Goal: Task Accomplishment & Management: Use online tool/utility

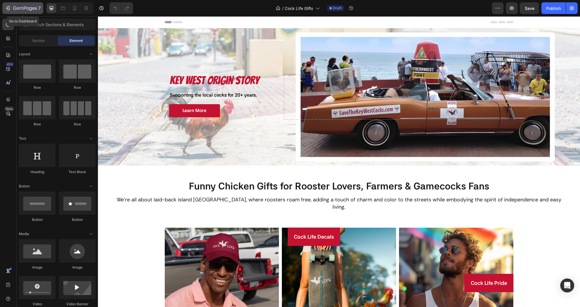
click at [7, 7] on icon "button" at bounding box center [8, 8] width 6 height 6
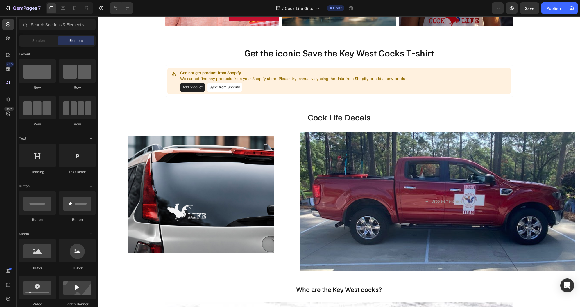
scroll to position [304, 0]
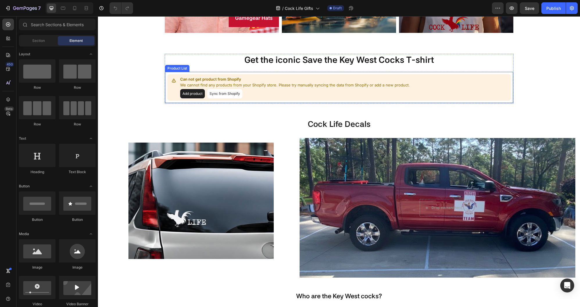
click at [229, 94] on button "Sync from Shopify" at bounding box center [224, 93] width 35 height 9
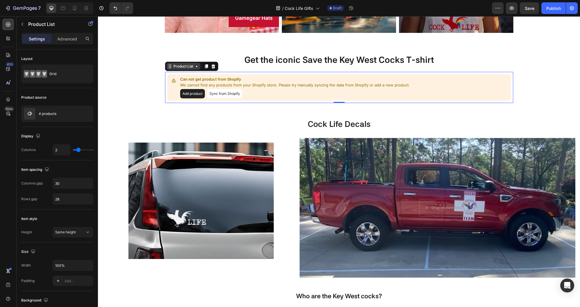
click at [195, 66] on icon at bounding box center [197, 66] width 5 height 5
click at [195, 90] on button "Add product" at bounding box center [192, 93] width 25 height 9
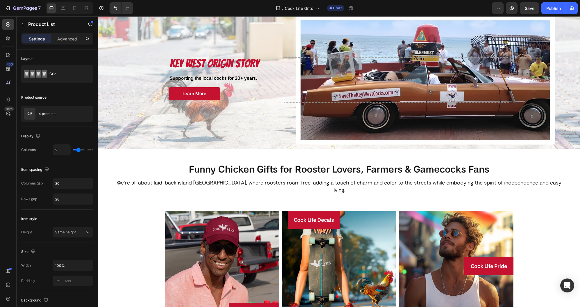
scroll to position [0, 0]
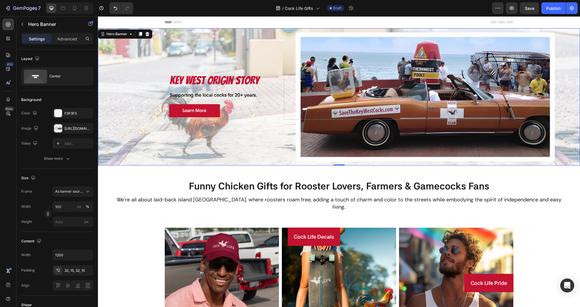
click at [234, 157] on div "Background Image" at bounding box center [339, 96] width 482 height 137
click at [119, 32] on div "Hero Banner" at bounding box center [116, 33] width 23 height 5
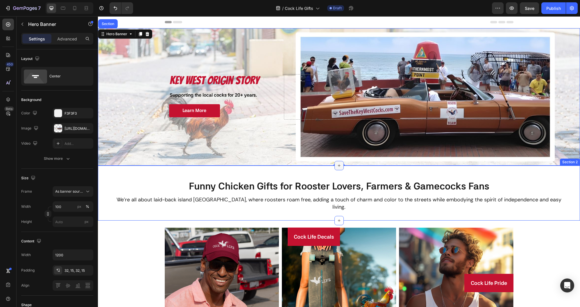
click at [339, 165] on icon at bounding box center [339, 165] width 5 height 5
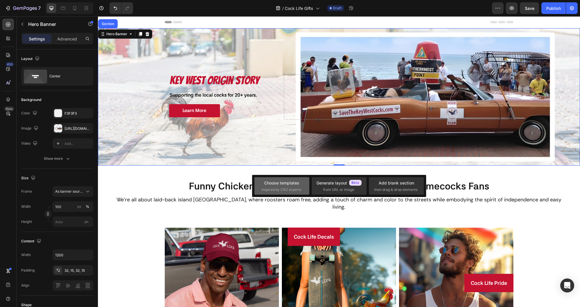
click at [270, 185] on div "Choose templates inspired by CRO experts" at bounding box center [282, 186] width 41 height 13
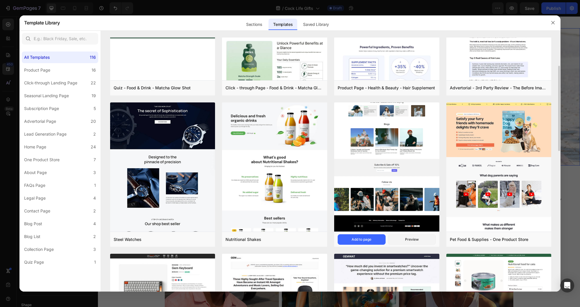
scroll to position [87, 0]
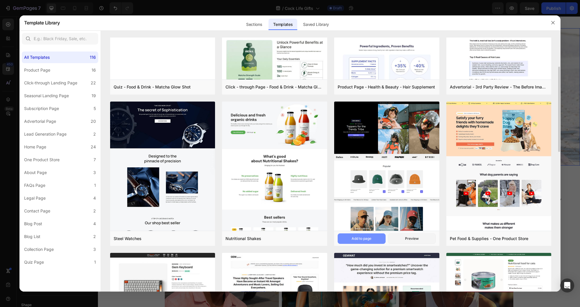
click at [363, 239] on div "Add to page" at bounding box center [362, 238] width 20 height 5
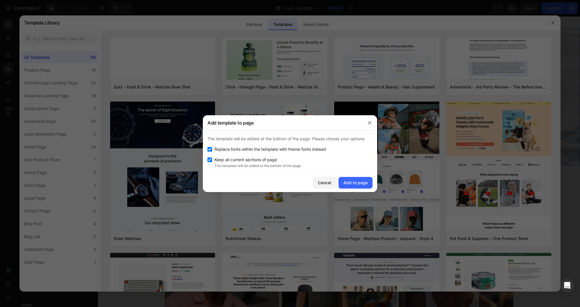
click at [210, 150] on input "checkbox" at bounding box center [210, 149] width 5 height 5
checkbox input "false"
click at [210, 160] on input "checkbox" at bounding box center [210, 159] width 5 height 5
checkbox input "false"
click at [351, 181] on div "Add to page" at bounding box center [356, 182] width 24 height 6
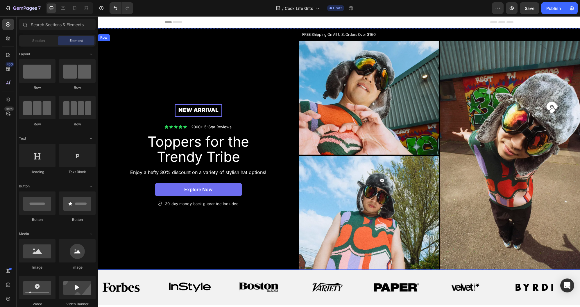
click at [196, 45] on div "New arrival Text [GEOGRAPHIC_DATA] Icon Icon Icon Icon Icon Icon List 2000+ 5-S…" at bounding box center [198, 155] width 201 height 229
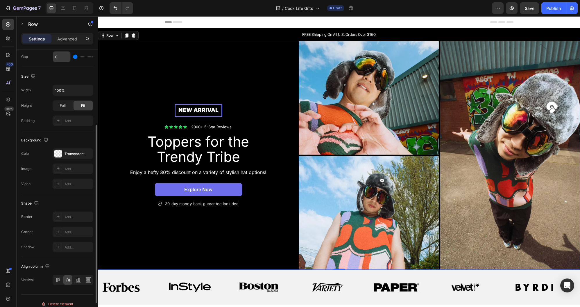
scroll to position [143, 0]
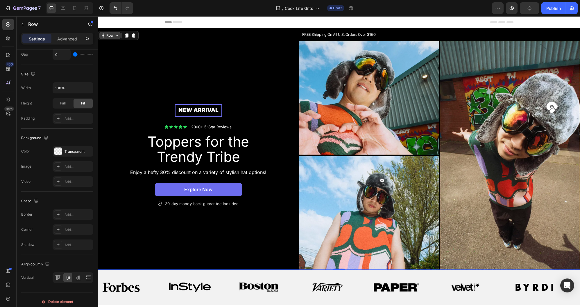
click at [110, 35] on div "Row" at bounding box center [110, 35] width 10 height 5
click at [110, 36] on div "Row" at bounding box center [110, 35] width 10 height 5
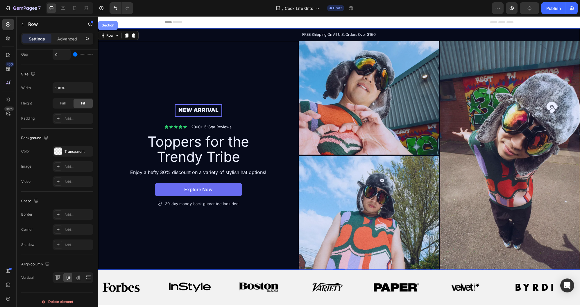
click at [107, 25] on div "Section" at bounding box center [108, 25] width 15 height 3
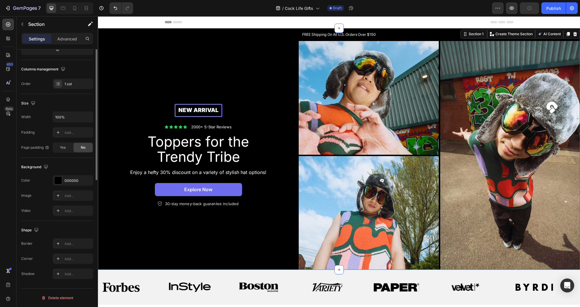
scroll to position [0, 0]
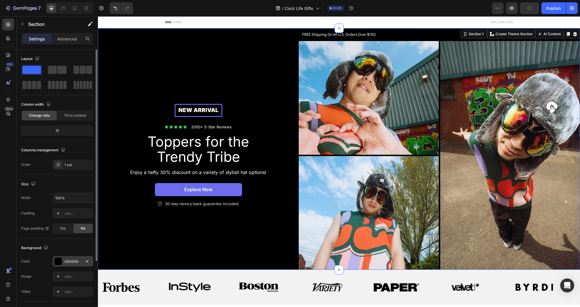
click at [58, 261] on div at bounding box center [58, 261] width 8 height 8
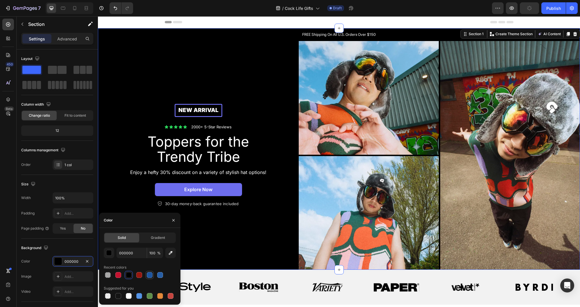
click at [149, 275] on div at bounding box center [150, 275] width 6 height 6
type input "1E559E"
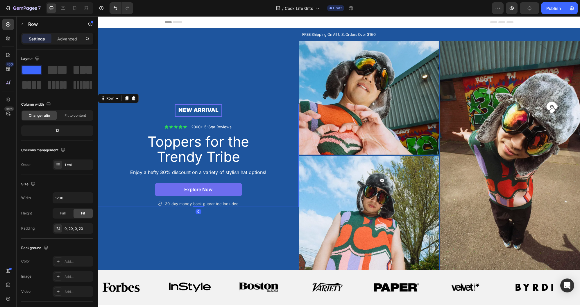
click at [253, 118] on div "New arrival Text [GEOGRAPHIC_DATA] Icon Icon Icon Icon Icon Icon List 2000+ 5-S…" at bounding box center [198, 155] width 189 height 103
click at [355, 35] on p "FREE Shipping On All U.S. Orders Over $150" at bounding box center [339, 35] width 481 height 6
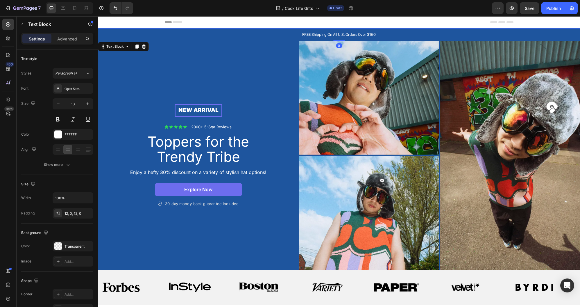
click at [364, 35] on p "FREE Shipping On All U.S. Orders Over $150" at bounding box center [339, 35] width 481 height 6
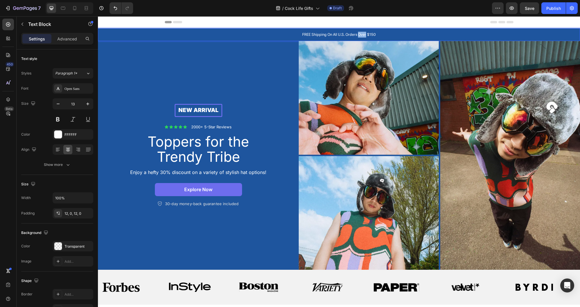
click at [364, 35] on p "FREE Shipping On All U.S. Orders Over $150" at bounding box center [339, 35] width 481 height 6
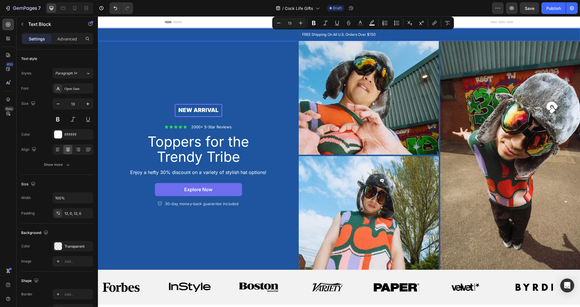
click at [370, 35] on p "FREE Shipping On All U.S. Orders Over $150" at bounding box center [339, 35] width 481 height 6
drag, startPoint x: 371, startPoint y: 35, endPoint x: 383, endPoint y: 35, distance: 12.2
click at [383, 35] on p "FREE Shipping On All U.S. Orders Over $150" at bounding box center [339, 35] width 481 height 6
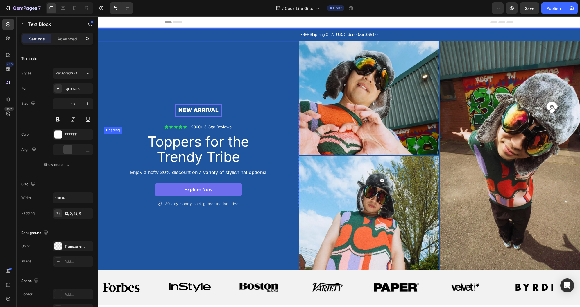
click at [201, 144] on h2 "Toppers for the Trendy Tribe" at bounding box center [198, 149] width 131 height 32
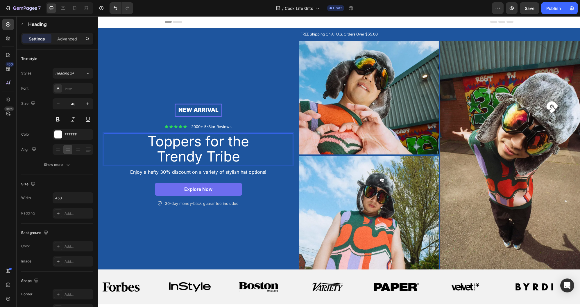
click at [205, 142] on h2 "Toppers for the Trendy Tribe" at bounding box center [198, 149] width 131 height 32
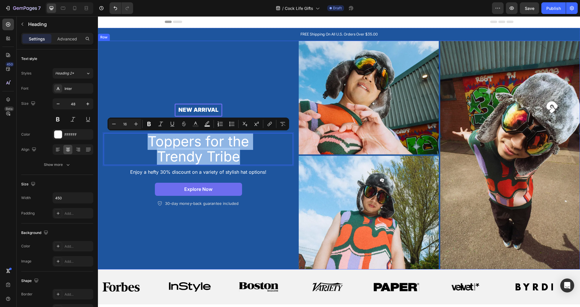
click at [214, 63] on div "New arrival Text [GEOGRAPHIC_DATA] Icon Icon Icon Icon Icon Icon List 2000+ 5-S…" at bounding box center [198, 155] width 201 height 229
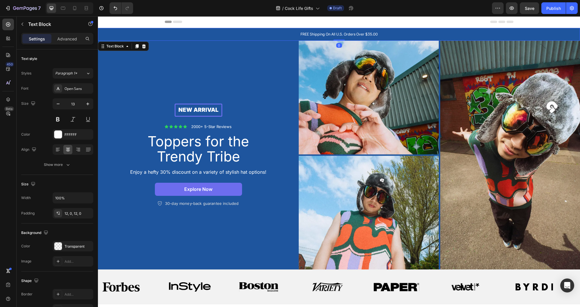
click at [256, 38] on div "FREE Shipping On All U.S. Orders Over $35.00" at bounding box center [339, 34] width 482 height 13
click at [210, 107] on p "New arrival" at bounding box center [198, 109] width 45 height 7
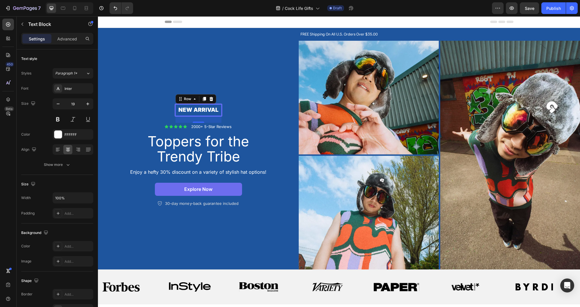
drag, startPoint x: 218, startPoint y: 116, endPoint x: 229, endPoint y: 113, distance: 10.8
click at [218, 116] on div "New arrival Text Block Row 0" at bounding box center [199, 110] width 48 height 13
click at [189, 110] on p "New arrival" at bounding box center [198, 109] width 45 height 7
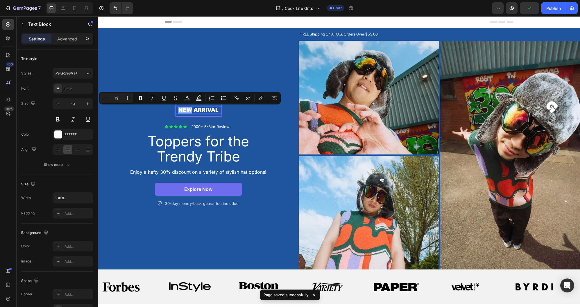
scroll to position [0, 0]
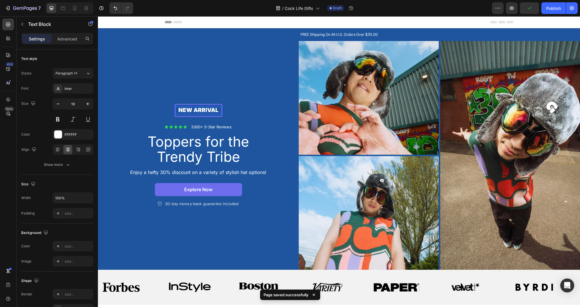
click at [211, 111] on p "New arrival" at bounding box center [198, 110] width 45 height 7
click at [212, 111] on p "New arrival" at bounding box center [198, 110] width 45 height 7
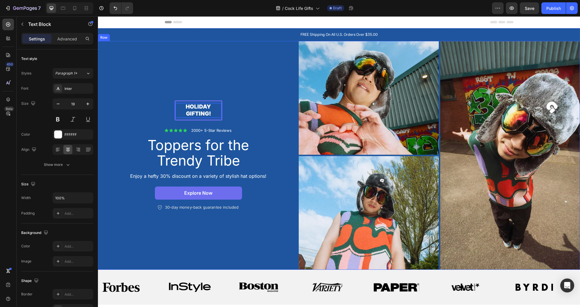
click at [253, 96] on div "holiday gifting! Text Block 0 Row Icon Icon Icon Icon Icon Icon List 2000+ 5-St…" at bounding box center [198, 155] width 201 height 229
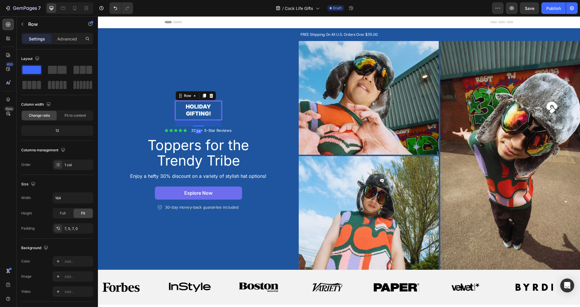
click at [215, 101] on div "holiday gifting! Text Block Row 24" at bounding box center [199, 110] width 48 height 20
click at [218, 101] on div "holiday gifting! Text Block Row 24" at bounding box center [199, 110] width 48 height 20
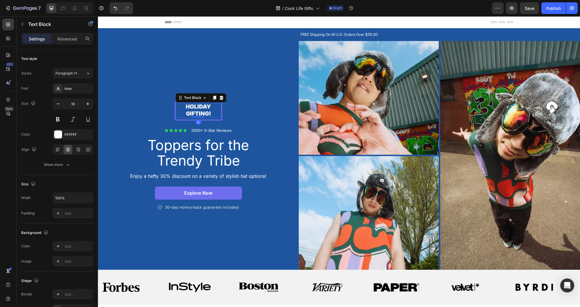
drag, startPoint x: 214, startPoint y: 116, endPoint x: 207, endPoint y: 115, distance: 6.7
click at [214, 116] on p "holiday gifting!" at bounding box center [198, 110] width 45 height 14
click at [202, 112] on p "holiday gifting!" at bounding box center [198, 110] width 45 height 14
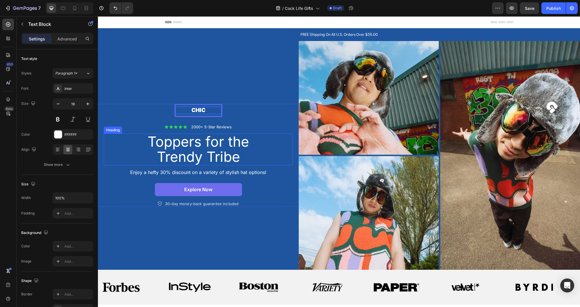
click at [195, 150] on p "Toppers for the Trendy Tribe" at bounding box center [199, 149] width 130 height 31
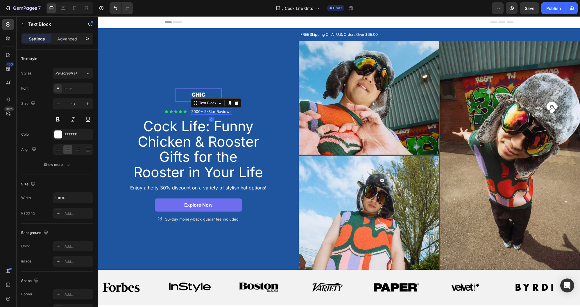
click at [214, 110] on p "2000+ 5-Star Reviews" at bounding box center [211, 111] width 40 height 5
click at [237, 102] on icon at bounding box center [237, 103] width 4 height 4
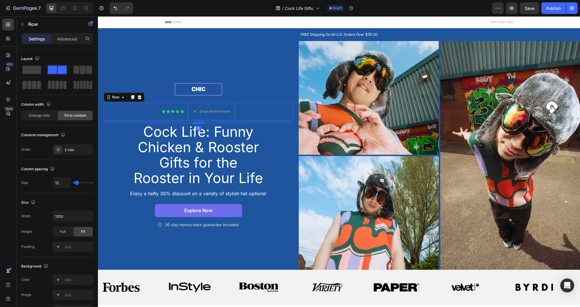
drag, startPoint x: 131, startPoint y: 109, endPoint x: 110, endPoint y: 103, distance: 21.1
click at [131, 109] on div "Icon Icon Icon Icon Icon Icon List Drop element here Row 12" at bounding box center [198, 111] width 189 height 17
click at [137, 96] on icon at bounding box center [139, 97] width 5 height 5
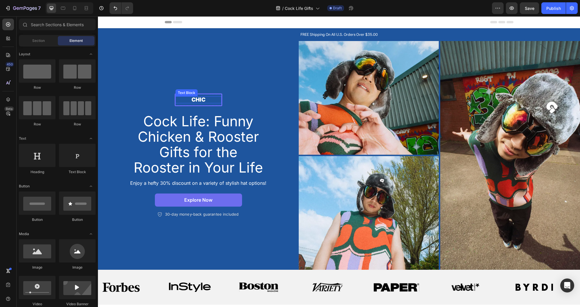
click at [202, 100] on p "Chic" at bounding box center [198, 99] width 45 height 7
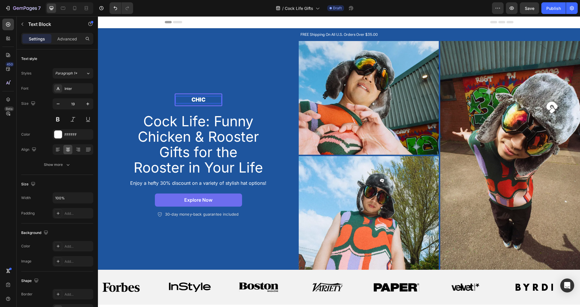
click at [207, 100] on p "Chic" at bounding box center [198, 99] width 45 height 7
click at [232, 133] on p "Cock Life: Funny Chicken & Rooster Gifts for the Rooster in Your Life" at bounding box center [199, 144] width 130 height 61
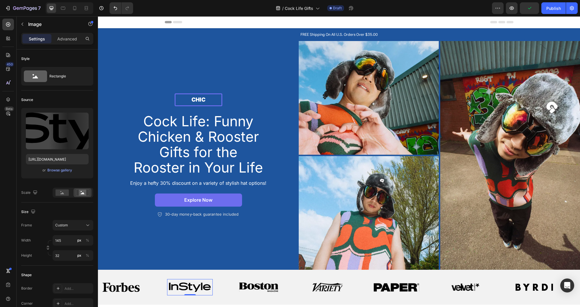
click at [193, 283] on img at bounding box center [190, 286] width 42 height 9
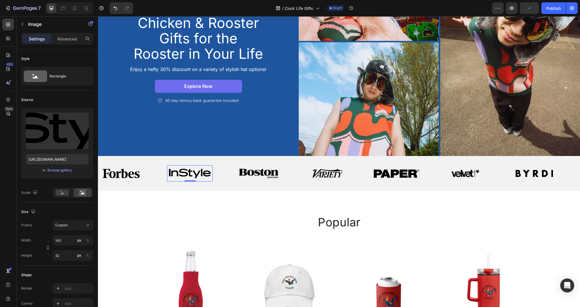
scroll to position [119, 0]
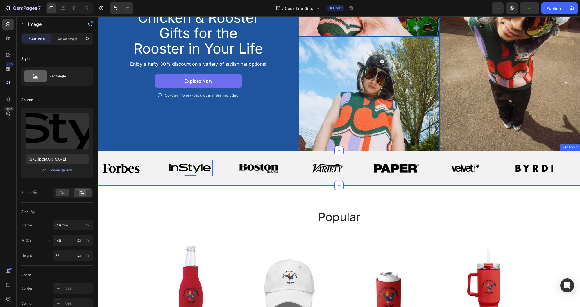
click at [272, 154] on div "Image Image 0 Image Image Image Image Image Image Image 0 Image Image Image Ima…" at bounding box center [339, 168] width 482 height 35
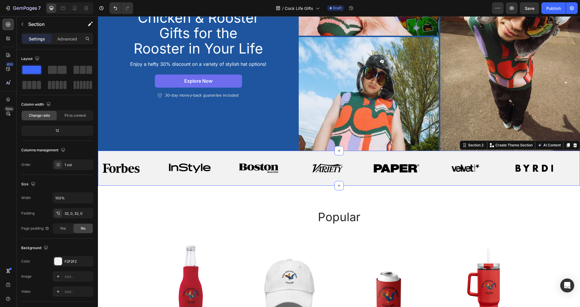
click at [281, 154] on div "Image Image Image Image Image Image Image Image Image Image Image Image Image I…" at bounding box center [339, 168] width 482 height 35
click at [577, 143] on icon at bounding box center [575, 145] width 5 height 5
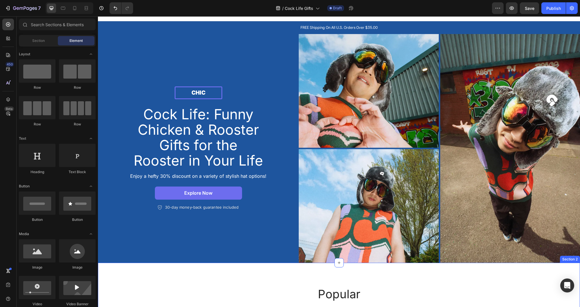
scroll to position [4, 0]
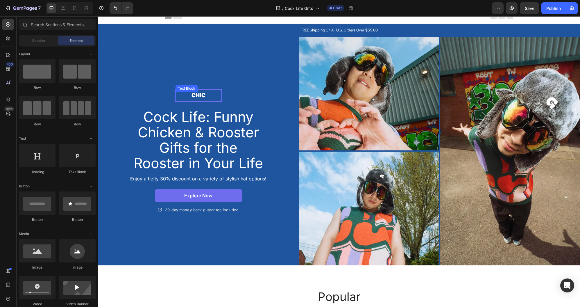
click at [202, 94] on p "Chic" at bounding box center [198, 95] width 45 height 7
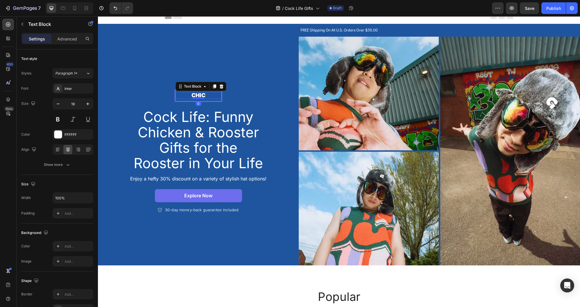
click at [202, 94] on p "Chic" at bounding box center [198, 95] width 45 height 7
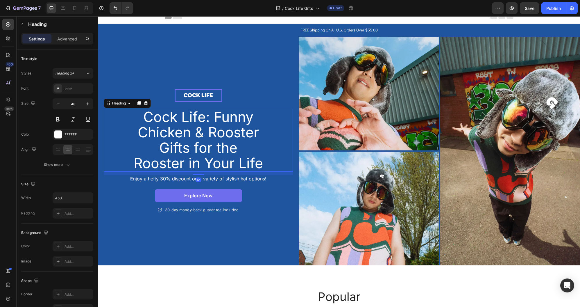
click at [214, 119] on h2 "Cock Life: Funny Chicken & Rooster Gifts for the Rooster in Your Life" at bounding box center [198, 140] width 131 height 63
click at [206, 116] on p "Cock Life: Funny Chicken & Rooster Gifts for the Rooster in Your Life" at bounding box center [199, 139] width 130 height 61
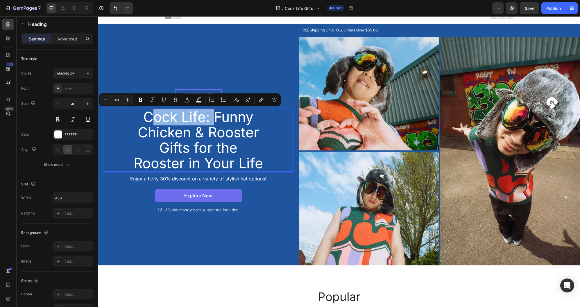
drag, startPoint x: 214, startPoint y: 116, endPoint x: 149, endPoint y: 115, distance: 65.7
click at [149, 115] on p "Cock Life: Funny Chicken & Rooster Gifts for the Rooster in Your Life" at bounding box center [199, 139] width 130 height 61
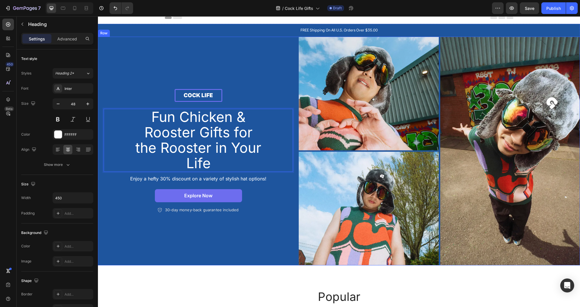
click at [192, 238] on div "cock life Text Block Row Fun Chicken & Rooster Gifts for the Rooster in Your Li…" at bounding box center [198, 151] width 201 height 229
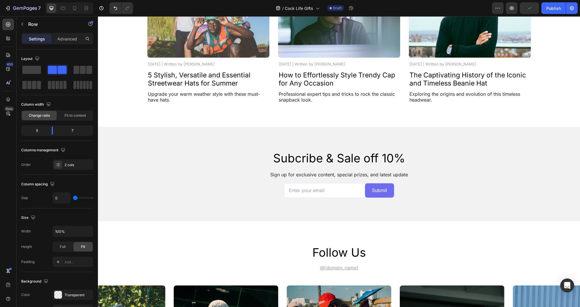
scroll to position [1846, 0]
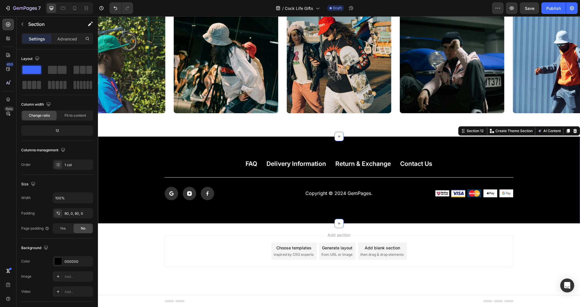
click at [412, 152] on div "FAQ Button Delivery Information Button Return & Exchange Button Contact Us Butt…" at bounding box center [339, 179] width 482 height 87
click at [574, 130] on icon at bounding box center [575, 131] width 5 height 5
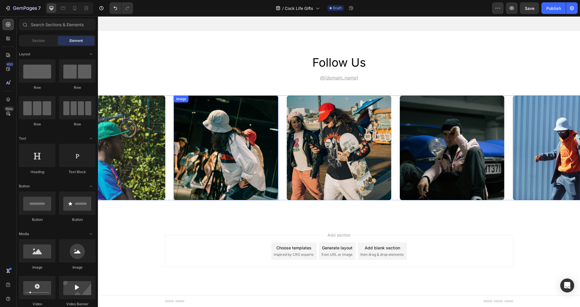
scroll to position [1723, 0]
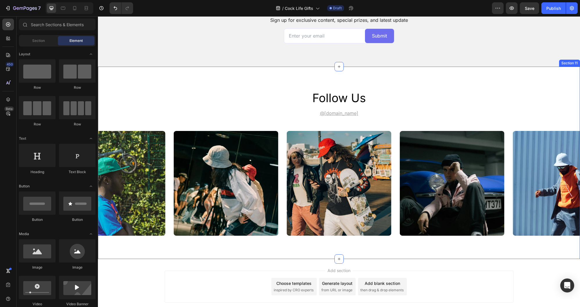
click at [301, 119] on div "follow us Heading @[DOMAIN_NAME] Text Block Image Image Image Image Image Carou…" at bounding box center [339, 163] width 482 height 146
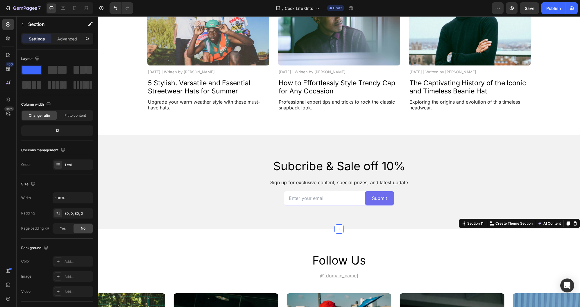
scroll to position [1545, 0]
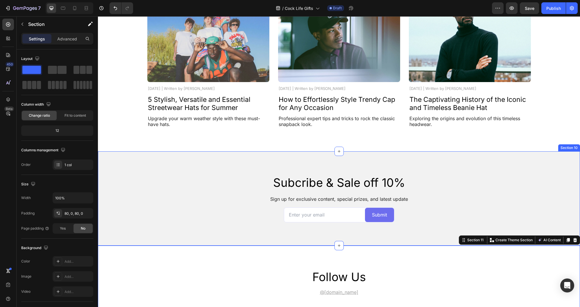
drag, startPoint x: 528, startPoint y: 165, endPoint x: 556, endPoint y: 159, distance: 28.4
click at [529, 165] on div "Subcribe & Sale off 10% Heading Sign up for exclusive content, special prizes, …" at bounding box center [339, 198] width 482 height 94
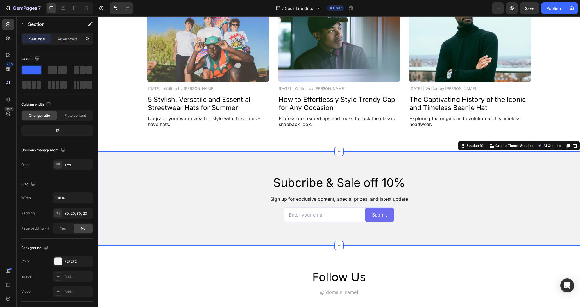
click at [577, 145] on icon at bounding box center [575, 145] width 5 height 5
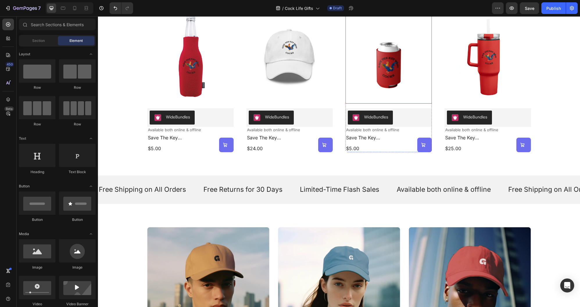
scroll to position [347, 0]
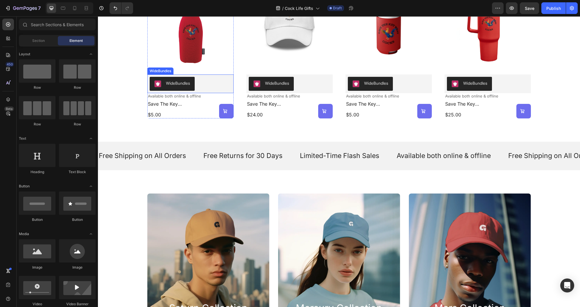
click at [196, 81] on div "WideBundles" at bounding box center [191, 84] width 82 height 14
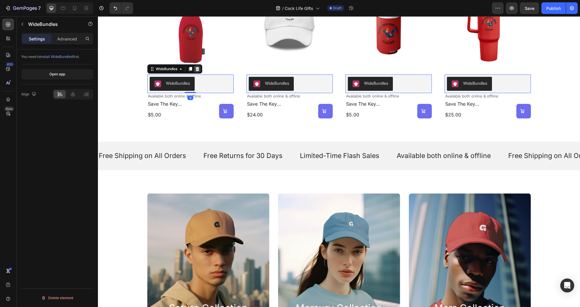
click at [198, 67] on icon at bounding box center [197, 69] width 4 height 4
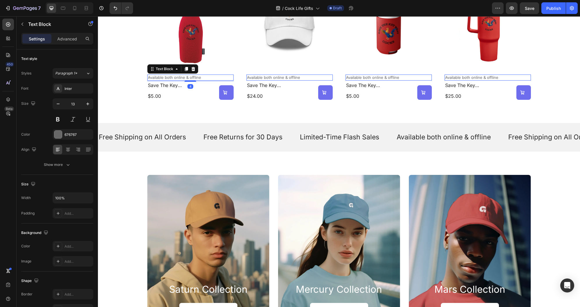
click at [203, 76] on p "Available both online & offline" at bounding box center [190, 77] width 85 height 5
click at [194, 69] on icon at bounding box center [193, 69] width 4 height 4
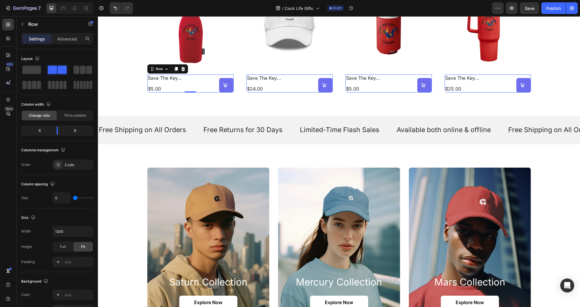
click at [188, 84] on div "save the key west cocks bottle koozie Product Title $5.00 Product Price Product…" at bounding box center [168, 83] width 43 height 18
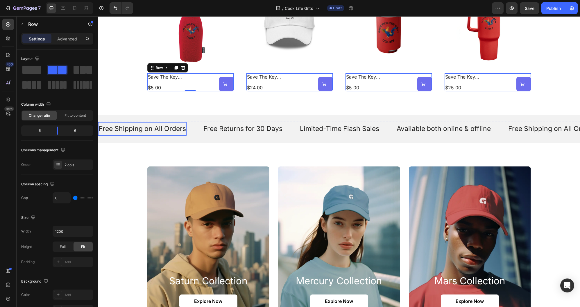
scroll to position [351, 0]
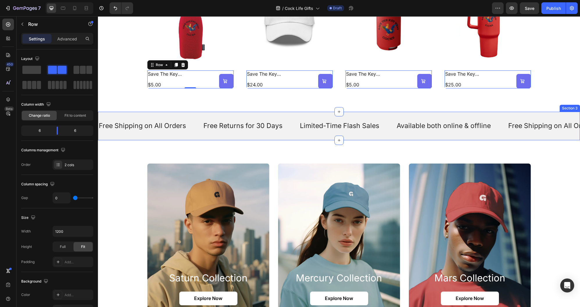
click at [562, 116] on div "Free Shipping on All Orders Text Free Returns for 30 Days Text Limited-Time Fla…" at bounding box center [339, 126] width 482 height 28
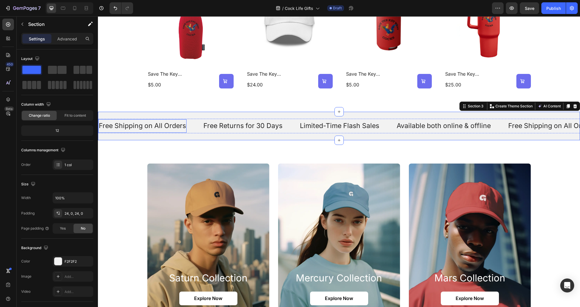
click at [178, 126] on p "Free Shipping on All Orders" at bounding box center [142, 126] width 87 height 9
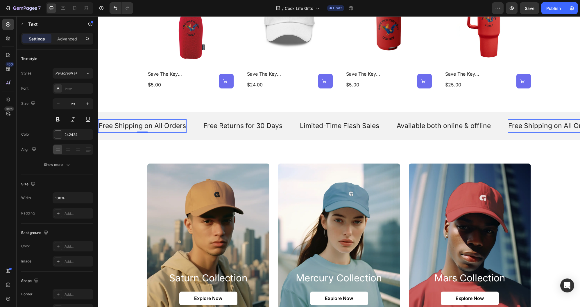
click at [178, 126] on p "Free Shipping on All Orders" at bounding box center [142, 126] width 87 height 9
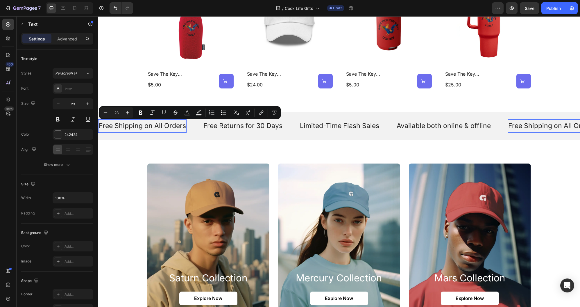
click at [154, 126] on p "Free Shipping on All Orders" at bounding box center [142, 126] width 87 height 9
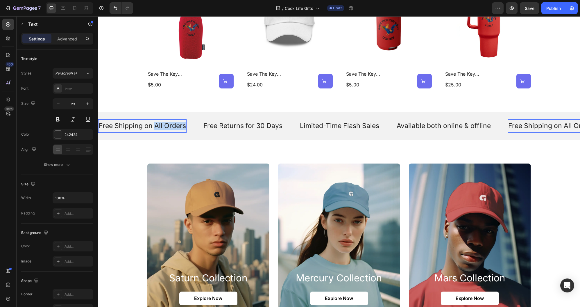
drag, startPoint x: 154, startPoint y: 126, endPoint x: 185, endPoint y: 127, distance: 31.1
click at [185, 127] on div "Free Shipping on All Orders" at bounding box center [142, 126] width 88 height 9
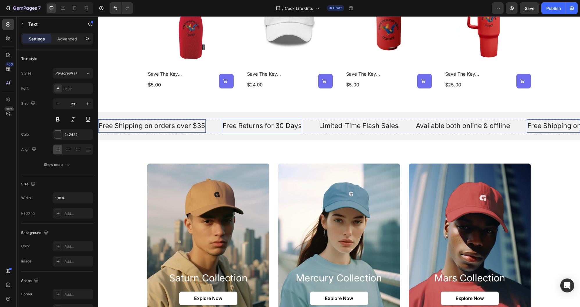
click at [272, 127] on p "Free Returns for 30 Days" at bounding box center [262, 126] width 79 height 9
click at [426, 126] on p "Available both online & offline" at bounding box center [463, 126] width 94 height 9
click at [497, 126] on p "Available both online & offline" at bounding box center [463, 126] width 94 height 9
click at [456, 128] on p "Available both online & offline" at bounding box center [463, 126] width 94 height 9
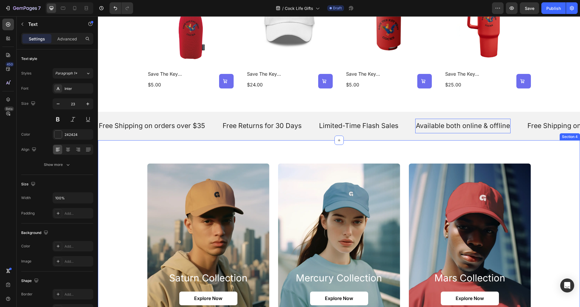
click at [465, 145] on div "saturn collection Heading Explore Now Button Hero Banner mercury collection Hea…" at bounding box center [339, 241] width 482 height 202
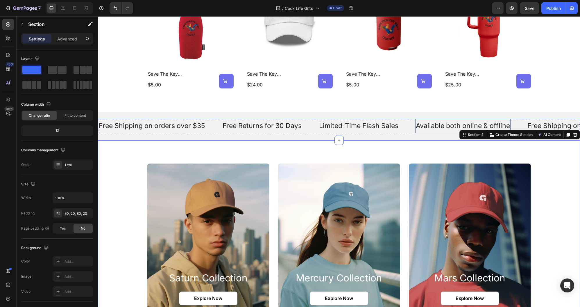
click at [461, 124] on p "Available both online & offline" at bounding box center [463, 126] width 94 height 9
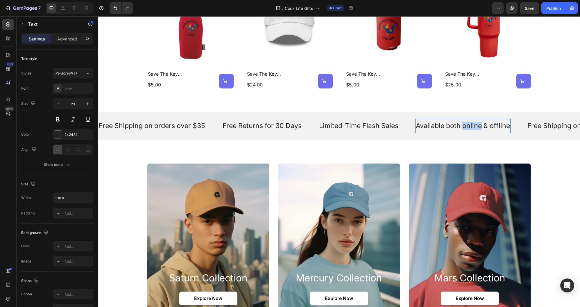
click at [462, 125] on p "Available both online & offline" at bounding box center [463, 126] width 94 height 9
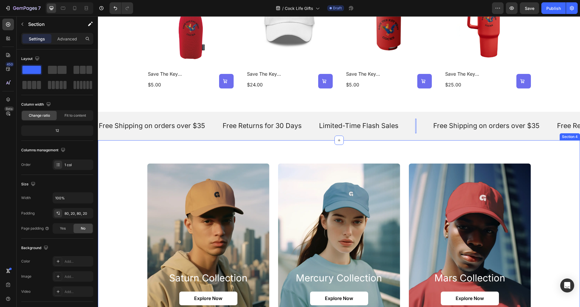
click at [446, 151] on div "saturn collection Heading Explore Now Button Hero Banner mercury collection Hea…" at bounding box center [339, 241] width 482 height 202
click at [448, 125] on p "Free Shipping on orders over $35" at bounding box center [486, 126] width 106 height 9
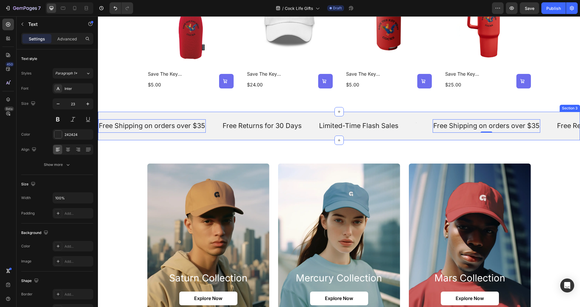
click at [438, 114] on div "Free Shipping on orders over $35 Text 0 Free Returns for 30 Days Text Limited-T…" at bounding box center [339, 126] width 482 height 28
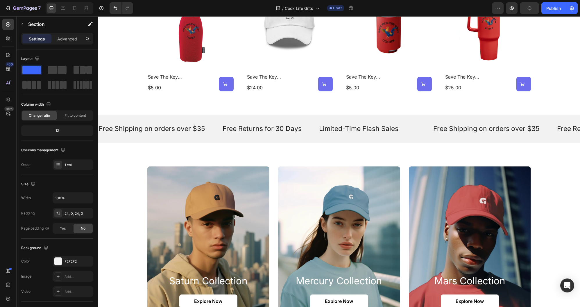
scroll to position [371, 0]
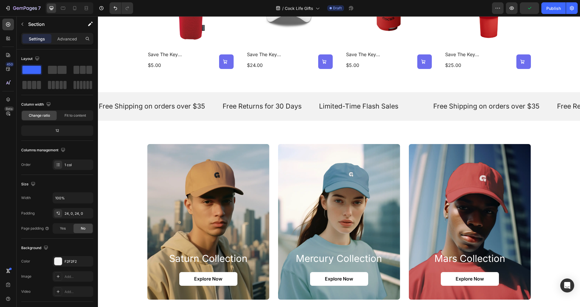
click at [539, 96] on div "Free Shipping on orders over $35 Text Free Returns for 30 Days Text Limited-Tim…" at bounding box center [339, 106] width 482 height 28
click at [551, 94] on div "Free Shipping on orders over $35 Text Free Returns for 30 Days Text Limited-Tim…" at bounding box center [339, 106] width 482 height 28
drag, startPoint x: 550, startPoint y: 92, endPoint x: 543, endPoint y: 92, distance: 7.6
click at [550, 92] on div "Free Shipping on orders over $35 Text Free Returns for 30 Days Text Limited-Tim…" at bounding box center [339, 106] width 482 height 28
click at [309, 94] on div "Free Shipping on orders over $35 Text Free Returns for 30 Days Text Limited-Tim…" at bounding box center [339, 106] width 482 height 28
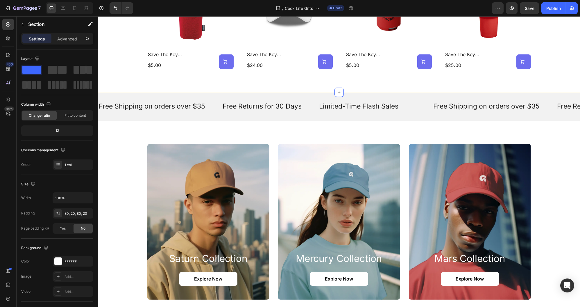
click at [566, 87] on div "Section 3" at bounding box center [570, 88] width 20 height 7
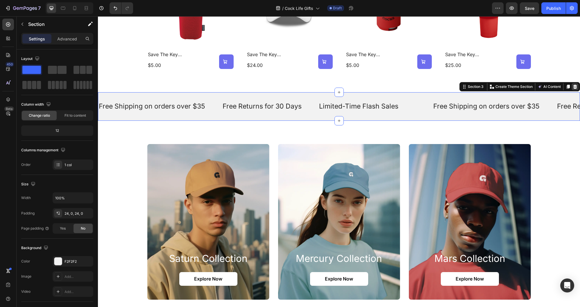
click at [574, 86] on icon at bounding box center [576, 87] width 4 height 4
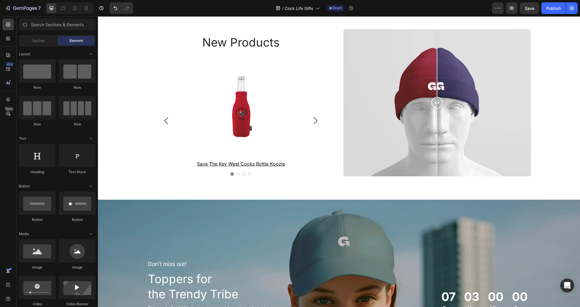
scroll to position [775, 0]
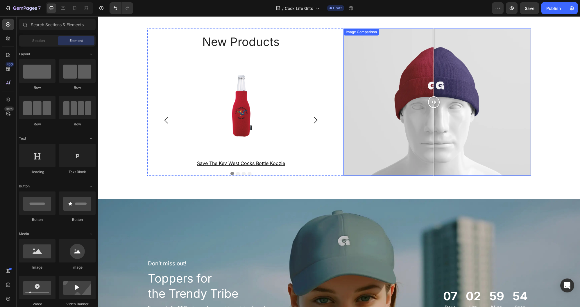
click at [434, 103] on div at bounding box center [434, 102] width 12 height 12
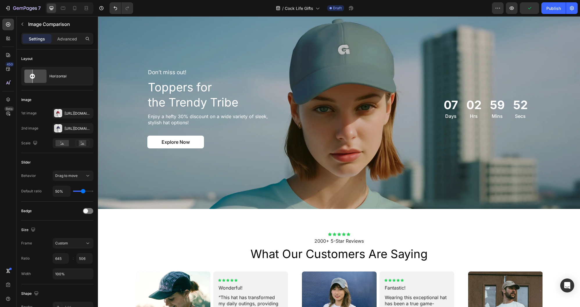
scroll to position [966, 0]
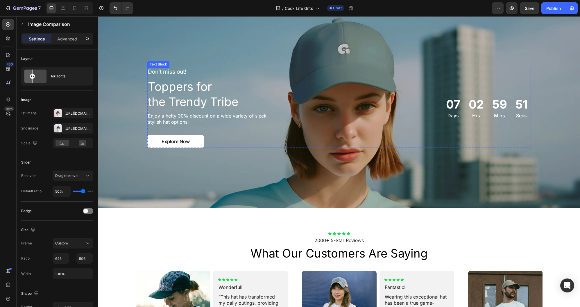
click at [172, 74] on p "Don’t miss out!" at bounding box center [208, 71] width 121 height 7
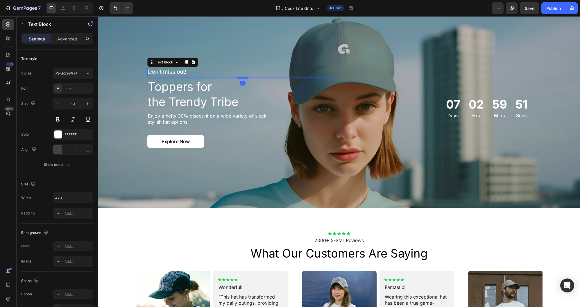
click at [172, 74] on p "Don’t miss out!" at bounding box center [208, 71] width 121 height 7
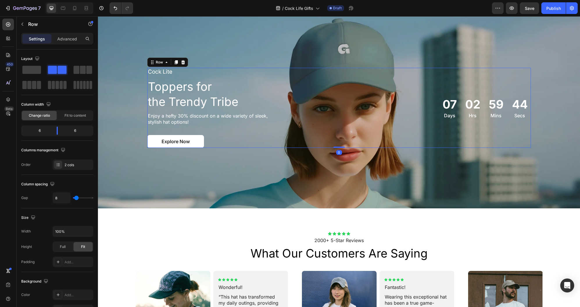
click at [393, 79] on div "07 Days 02 Hrs 59 Mins 44 Secs Countdown Timer" at bounding box center [435, 108] width 191 height 80
click at [365, 46] on div "Background Image" at bounding box center [339, 107] width 482 height 201
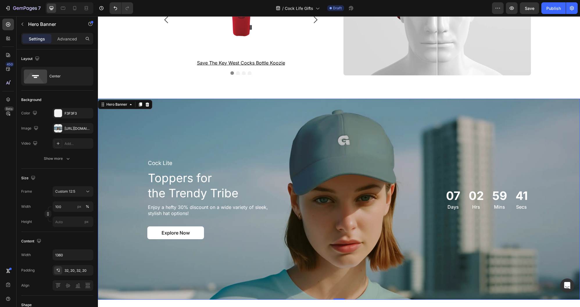
scroll to position [871, 0]
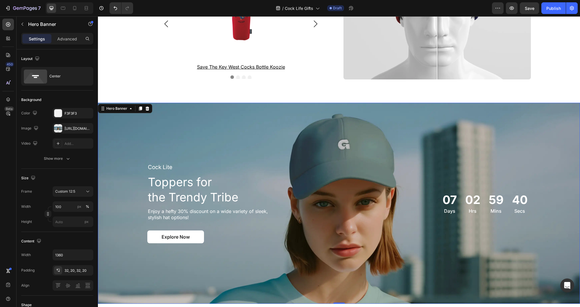
click at [290, 122] on div "Background Image" at bounding box center [339, 203] width 482 height 201
click at [67, 129] on div "[URL][DOMAIN_NAME]" at bounding box center [73, 128] width 17 height 5
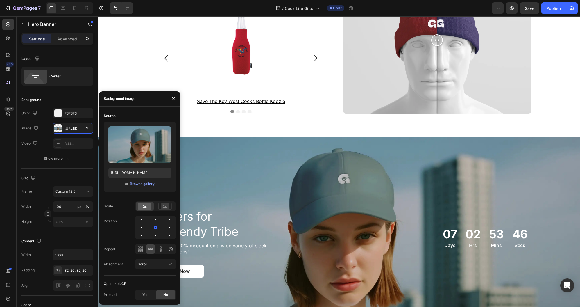
scroll to position [834, 0]
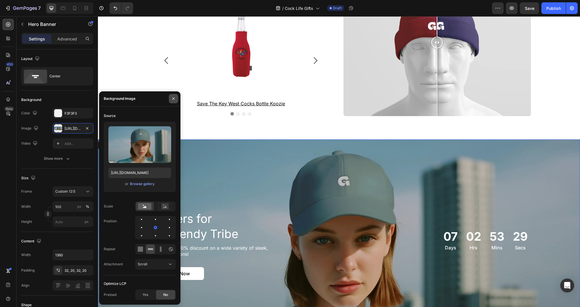
click at [176, 98] on icon "button" at bounding box center [173, 98] width 5 height 5
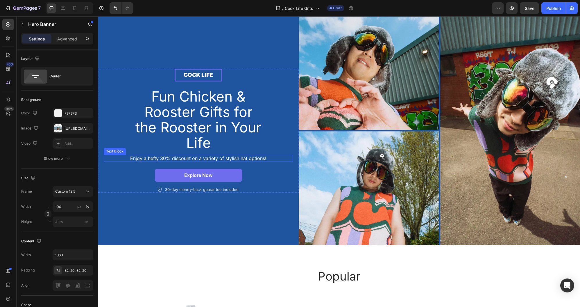
scroll to position [0, 0]
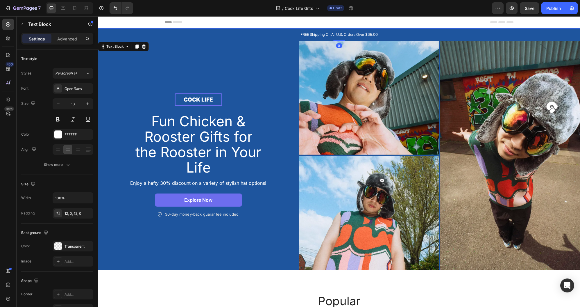
click at [208, 30] on div "FREE Shipping On All U.S. Orders Over $35.00" at bounding box center [339, 34] width 482 height 13
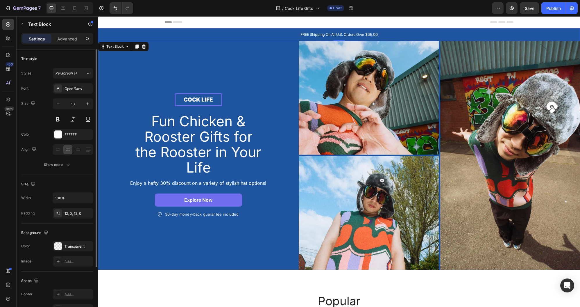
scroll to position [71, 0]
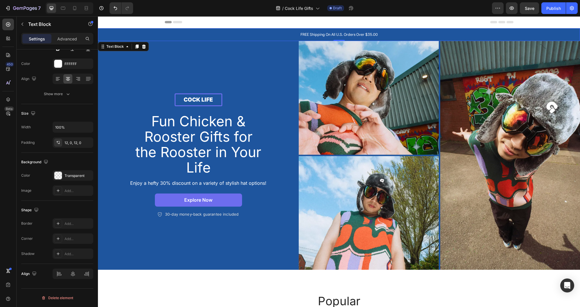
drag, startPoint x: 207, startPoint y: 33, endPoint x: 148, endPoint y: 34, distance: 59.3
click at [207, 33] on p "FREE Shipping On All U.S. Orders Over $35.00" at bounding box center [339, 35] width 481 height 6
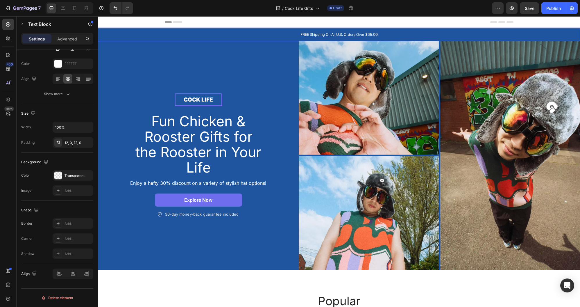
click at [104, 32] on p "FREE Shipping On All U.S. Orders Over $35.00" at bounding box center [339, 35] width 481 height 6
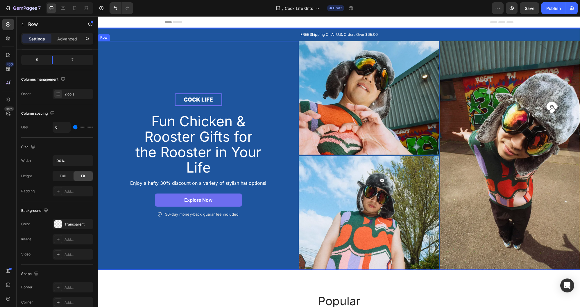
click at [176, 61] on div "cock life Text Block Row Fun Chicken & Rooster Gifts for the Rooster in Your Li…" at bounding box center [198, 155] width 201 height 229
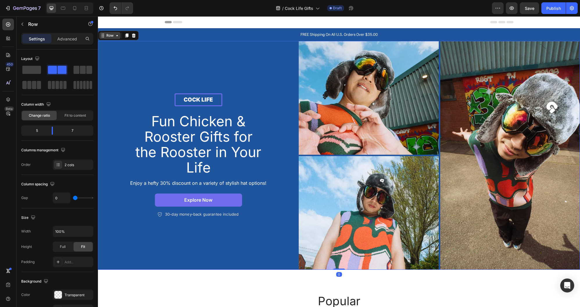
click at [109, 36] on div "Row" at bounding box center [110, 35] width 10 height 5
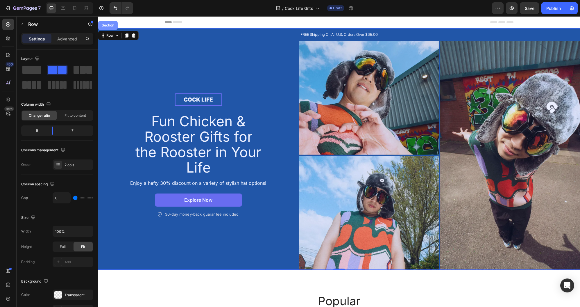
click at [108, 27] on div "Section" at bounding box center [107, 25] width 19 height 9
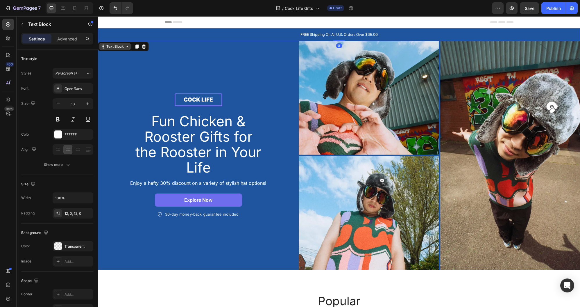
click at [114, 46] on div "Text Block" at bounding box center [115, 46] width 20 height 5
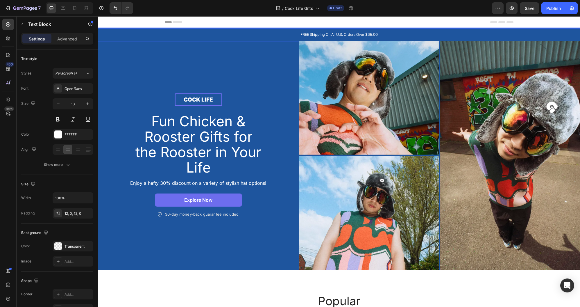
click at [114, 32] on p "FREE Shipping On All U.S. Orders Over $35.00" at bounding box center [339, 35] width 481 height 6
click at [63, 40] on p "Advanced" at bounding box center [67, 39] width 20 height 6
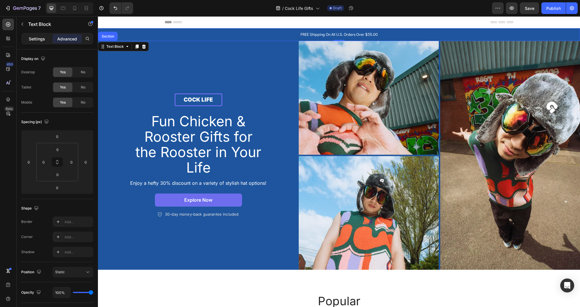
click at [45, 38] on div "Settings" at bounding box center [36, 38] width 29 height 9
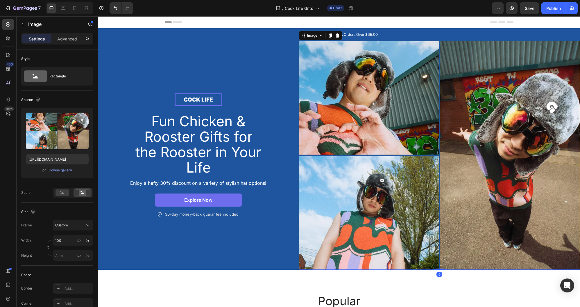
click at [407, 83] on img at bounding box center [439, 155] width 281 height 229
click at [53, 169] on div "Browse gallery" at bounding box center [59, 169] width 25 height 5
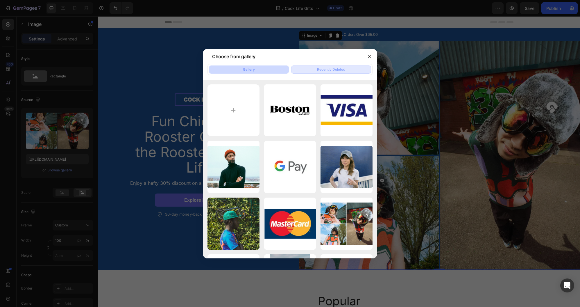
click at [332, 69] on div "Recently Deleted" at bounding box center [331, 69] width 28 height 5
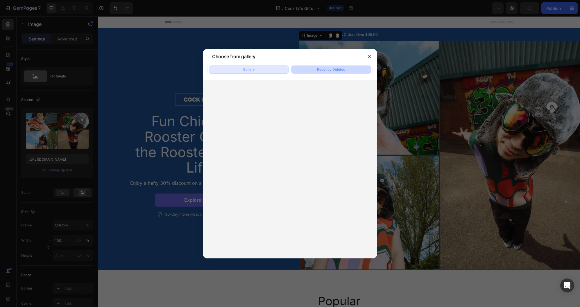
click at [266, 69] on button "Gallery" at bounding box center [249, 69] width 80 height 8
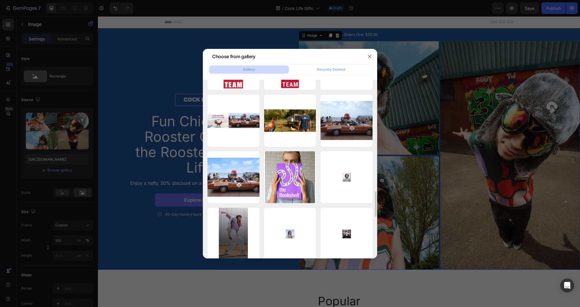
scroll to position [782, 0]
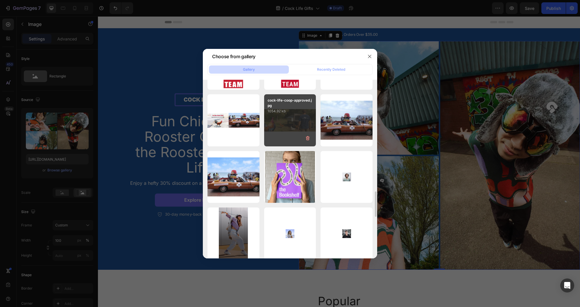
click at [290, 120] on div "cock-life-coop-approved.jpg 1054.92 kb" at bounding box center [290, 120] width 52 height 52
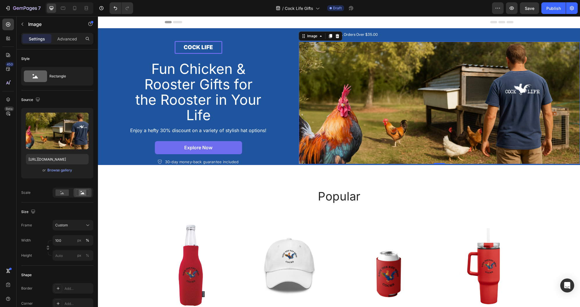
type input "[URL][DOMAIN_NAME]"
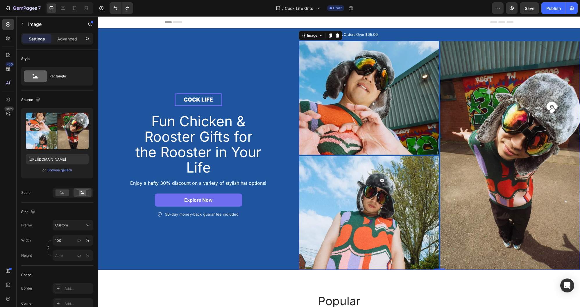
click at [484, 114] on img at bounding box center [439, 155] width 281 height 229
click at [471, 115] on img at bounding box center [439, 155] width 281 height 229
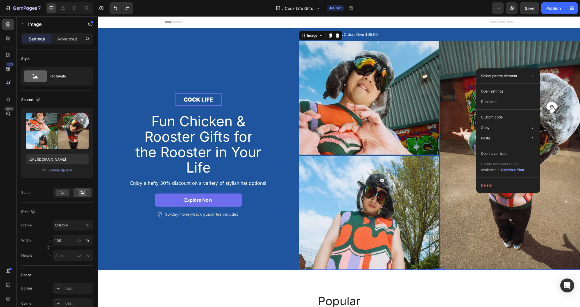
click at [498, 231] on img at bounding box center [439, 155] width 281 height 229
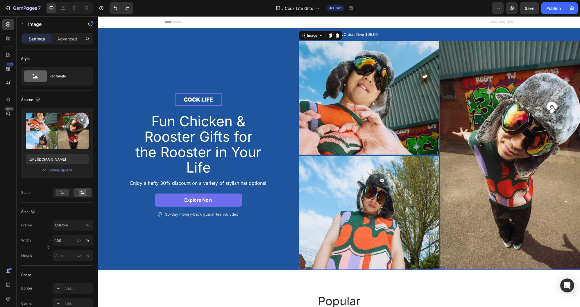
scroll to position [143, 0]
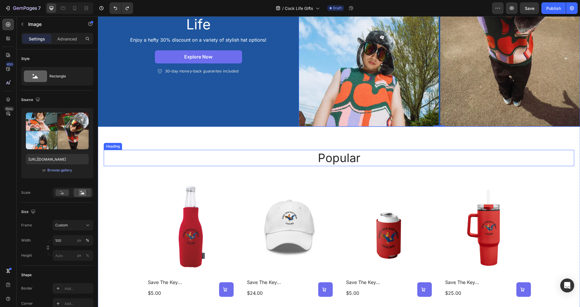
click at [347, 162] on h2 "popular" at bounding box center [339, 158] width 349 height 16
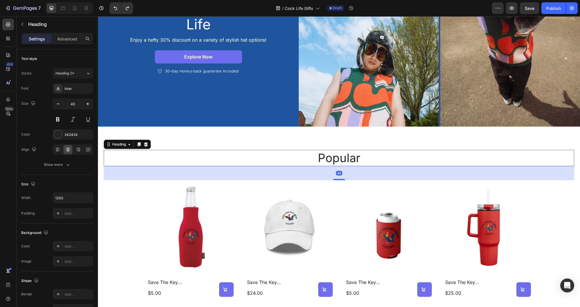
click at [356, 160] on h2 "popular" at bounding box center [339, 158] width 349 height 16
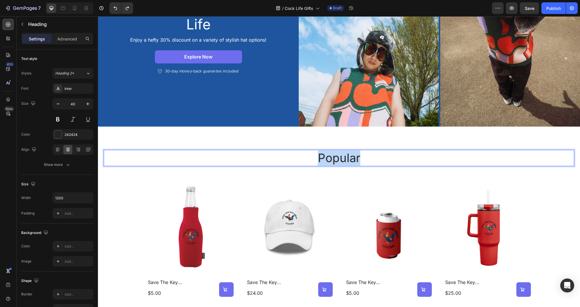
click at [356, 160] on p "popular" at bounding box center [339, 157] width 348 height 15
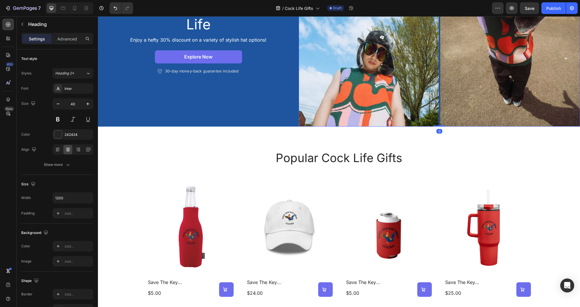
click at [478, 63] on img at bounding box center [439, 12] width 281 height 229
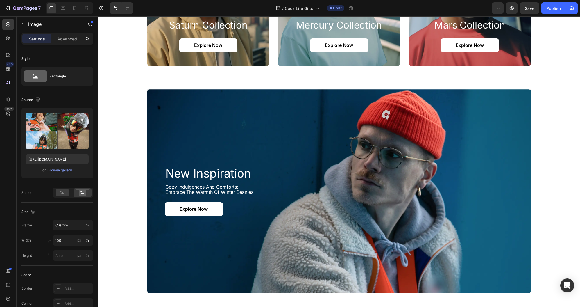
scroll to position [461, 0]
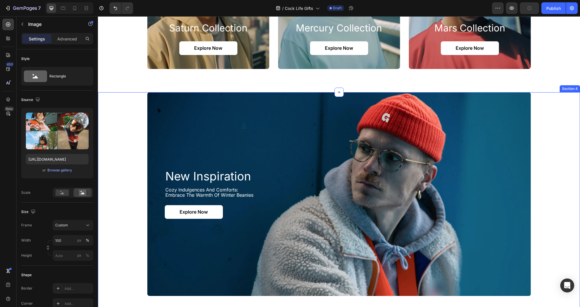
click at [564, 90] on div "Section 4" at bounding box center [570, 88] width 20 height 7
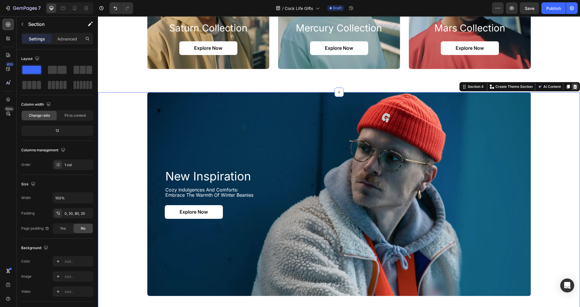
click at [575, 85] on icon at bounding box center [576, 87] width 4 height 4
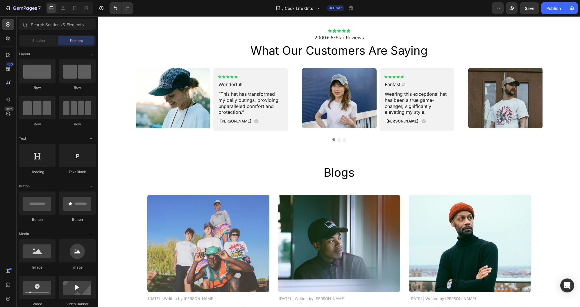
scroll to position [944, 0]
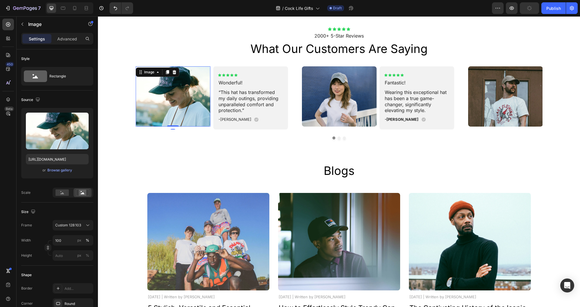
click at [176, 80] on img at bounding box center [173, 96] width 75 height 60
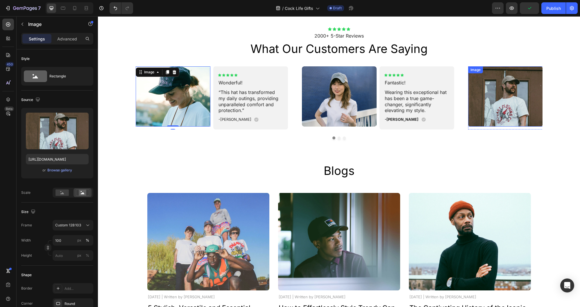
click at [510, 85] on img at bounding box center [505, 96] width 75 height 60
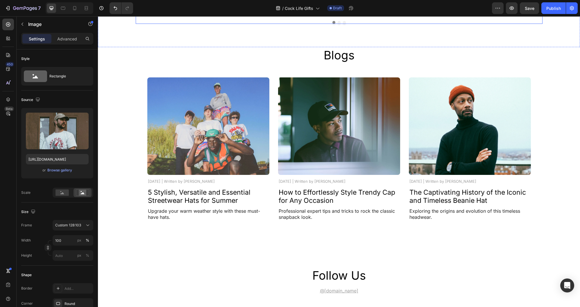
scroll to position [1059, 0]
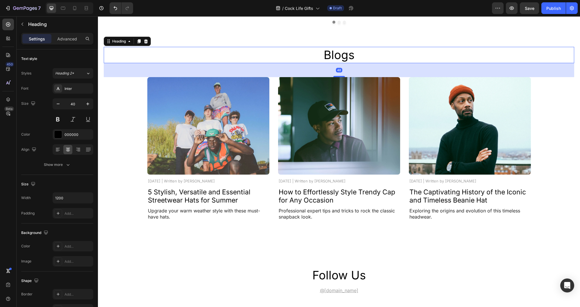
click at [398, 63] on h2 "Blogs" at bounding box center [339, 55] width 349 height 16
click at [397, 54] on h2 "Blogs" at bounding box center [339, 55] width 349 height 16
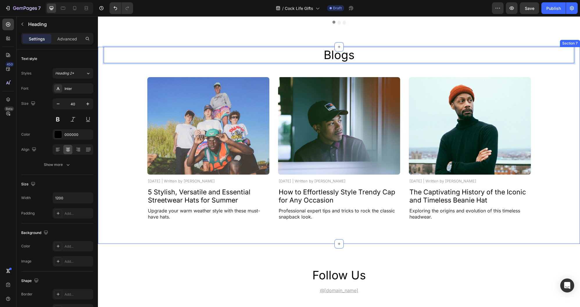
click at [565, 85] on div "Image [DATE] | Written by [PERSON_NAME] Text Block 5 Stylish, Versatile and Ess…" at bounding box center [339, 148] width 471 height 143
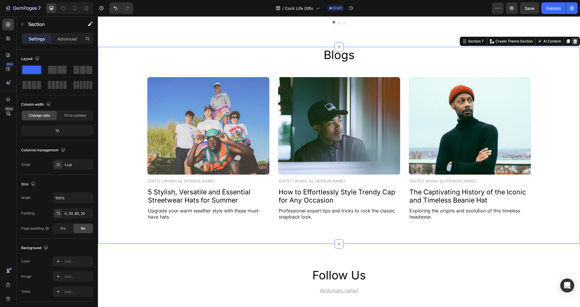
click at [575, 42] on icon at bounding box center [576, 41] width 4 height 4
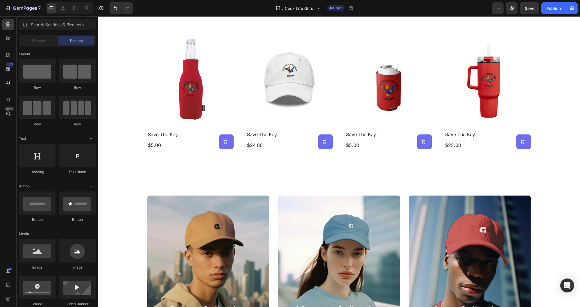
scroll to position [379, 0]
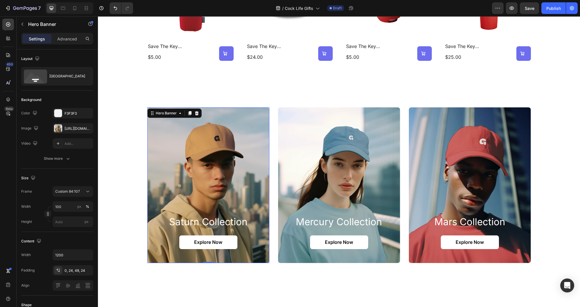
click at [234, 143] on div "Background Image" at bounding box center [208, 185] width 122 height 156
click at [531, 8] on span "Save" at bounding box center [530, 8] width 10 height 5
click at [512, 10] on icon "button" at bounding box center [512, 8] width 6 height 6
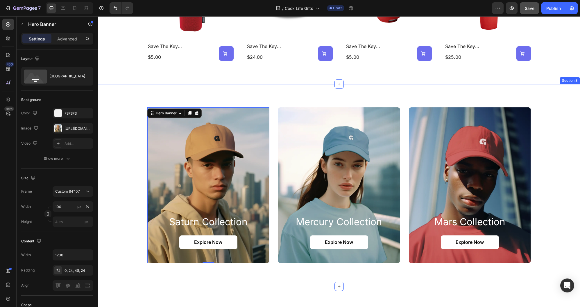
scroll to position [0, 0]
